Goal: Transaction & Acquisition: Purchase product/service

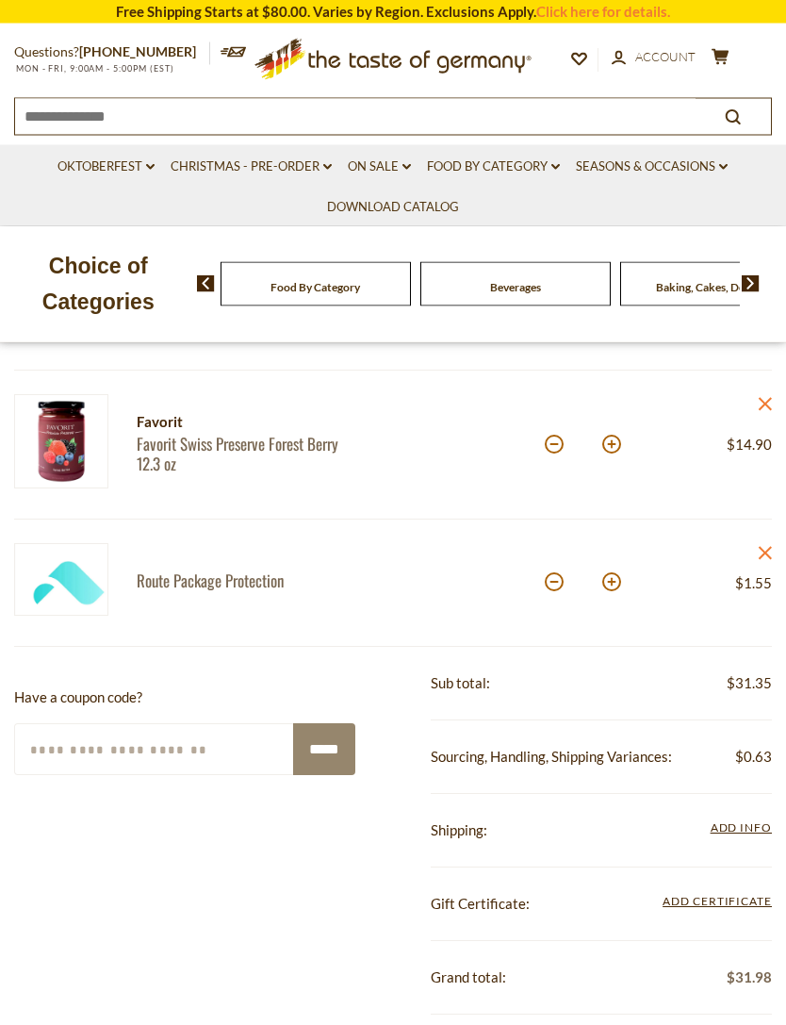
scroll to position [368, 0]
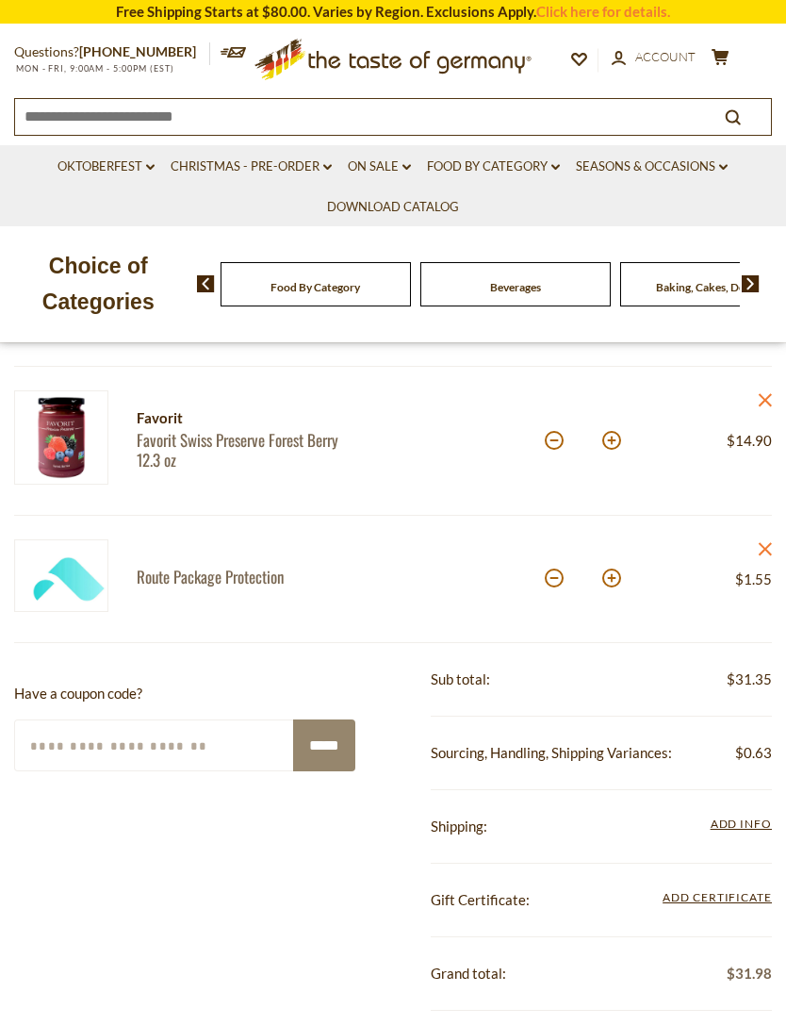
click at [764, 540] on link "close" at bounding box center [765, 551] width 14 height 24
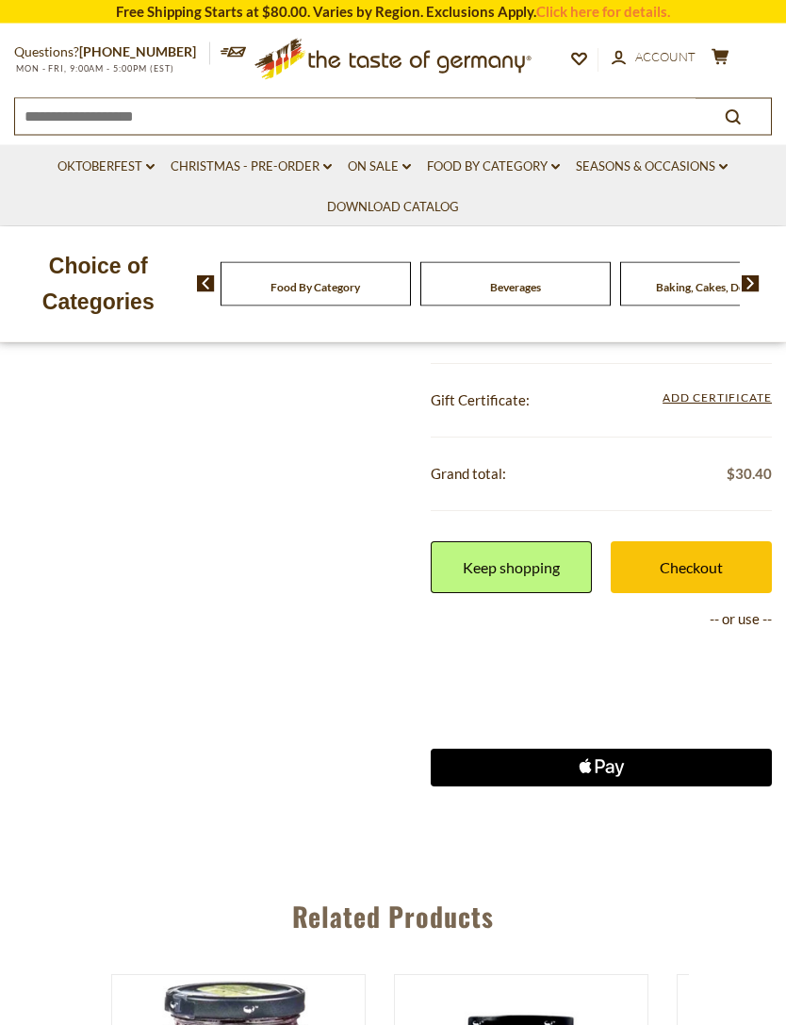
scroll to position [761, 0]
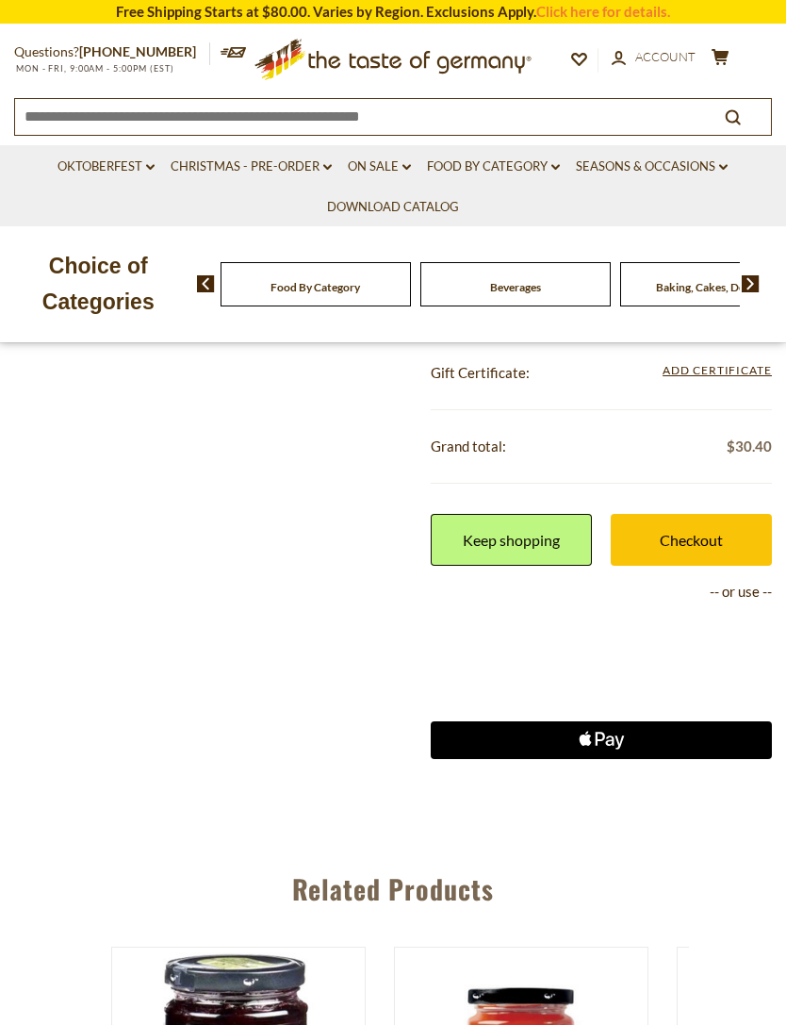
click at [702, 527] on link "Checkout" at bounding box center [691, 540] width 161 height 52
